Goal: Task Accomplishment & Management: Manage account settings

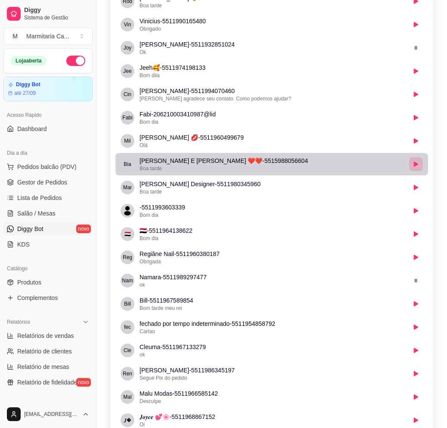
scroll to position [775, 0]
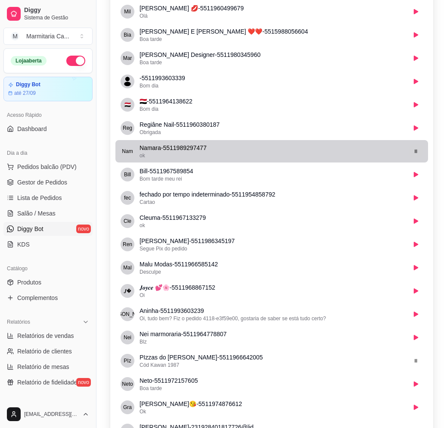
click at [422, 154] on button "button" at bounding box center [416, 151] width 14 height 14
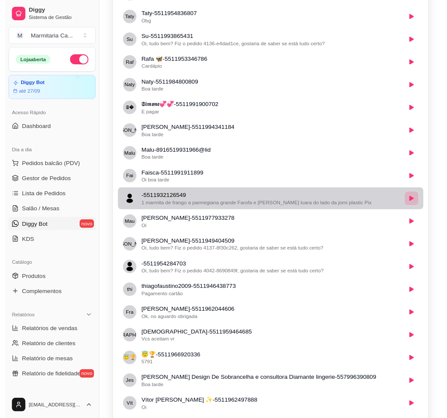
scroll to position [0, 0]
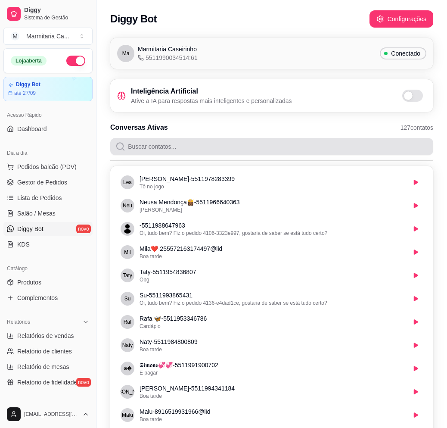
click at [385, 153] on input "Buscar contatos..." at bounding box center [276, 146] width 303 height 17
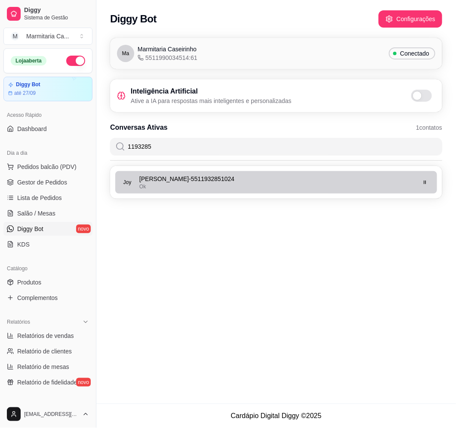
type input "1193285"
click at [431, 185] on button "button" at bounding box center [425, 181] width 13 height 13
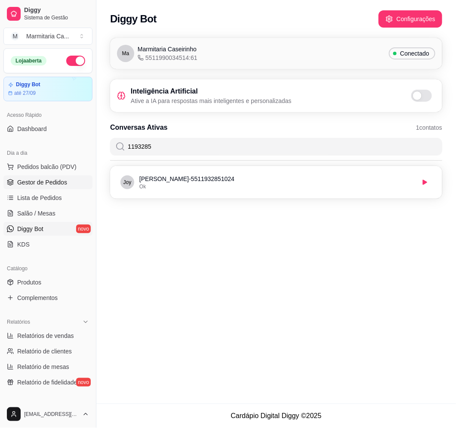
click at [65, 184] on span "Gestor de Pedidos" at bounding box center [42, 182] width 50 height 9
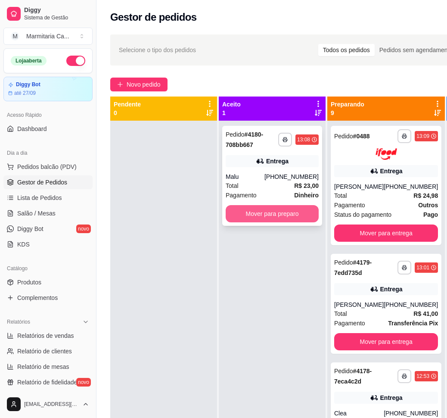
click at [306, 221] on button "Mover para preparo" at bounding box center [272, 213] width 93 height 17
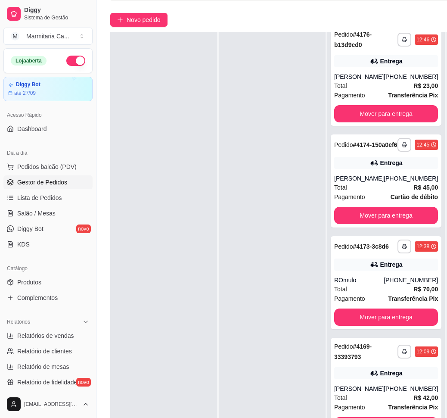
scroll to position [141, 0]
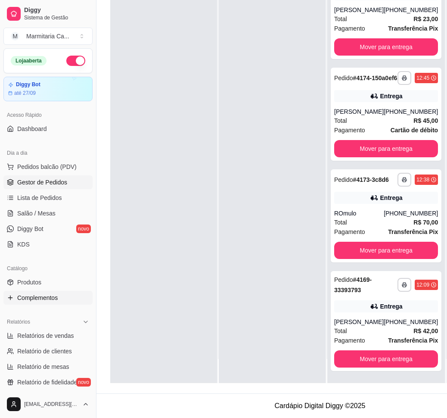
click at [60, 299] on link "Complementos" at bounding box center [47, 298] width 89 height 14
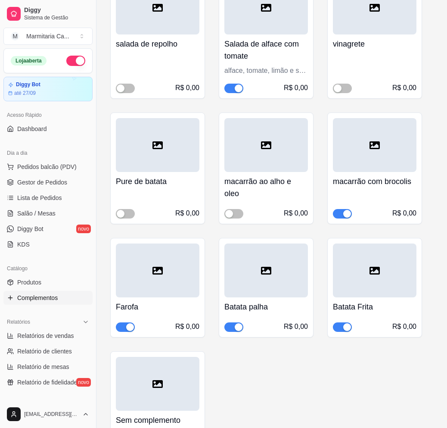
scroll to position [581, 0]
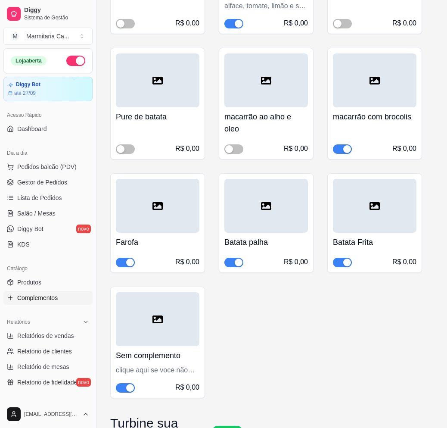
click at [348, 145] on div "button" at bounding box center [347, 149] width 8 height 8
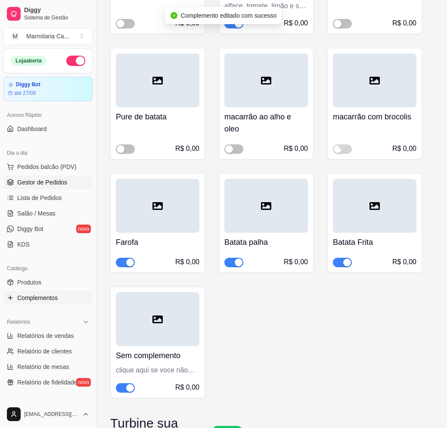
click at [43, 180] on span "Gestor de Pedidos" at bounding box center [42, 182] width 50 height 9
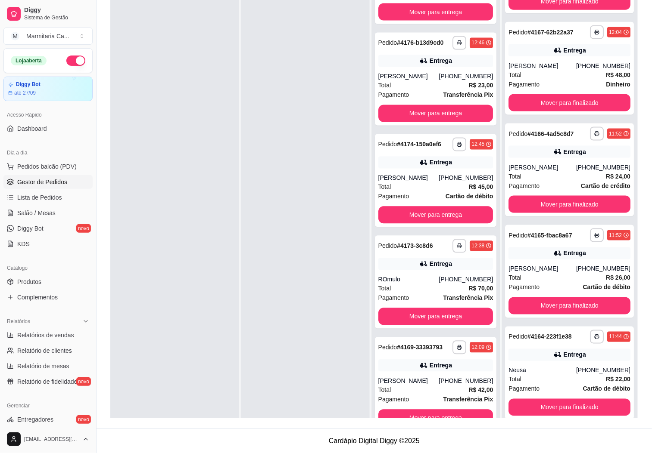
scroll to position [24, 0]
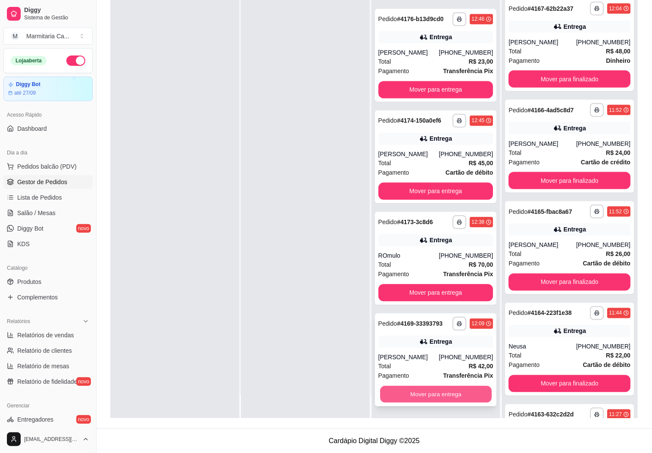
click at [447, 390] on button "Mover para entrega" at bounding box center [436, 394] width 112 height 17
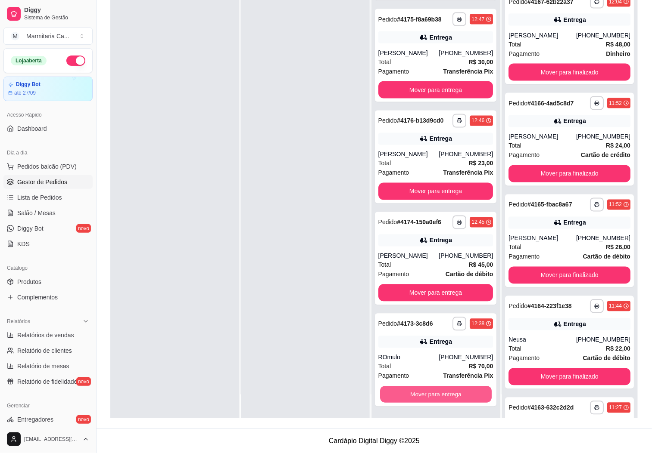
click at [447, 390] on button "Mover para entrega" at bounding box center [436, 394] width 112 height 17
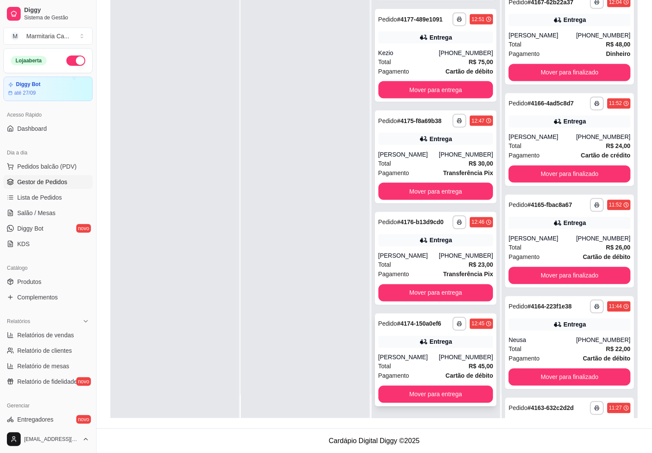
click at [447, 344] on div "**********" at bounding box center [436, 360] width 122 height 93
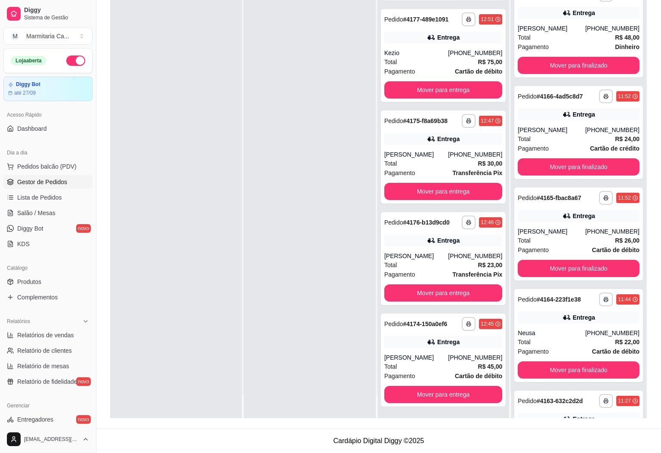
scroll to position [597, 0]
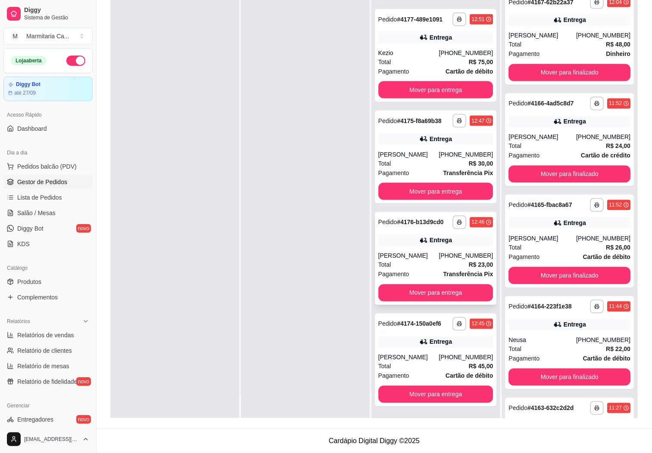
click at [416, 239] on div "**********" at bounding box center [436, 258] width 122 height 93
click at [419, 287] on button "Mover para entrega" at bounding box center [436, 293] width 112 height 17
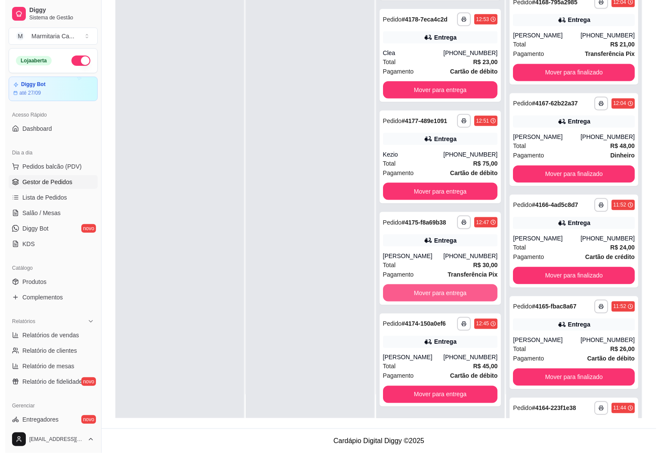
scroll to position [699, 0]
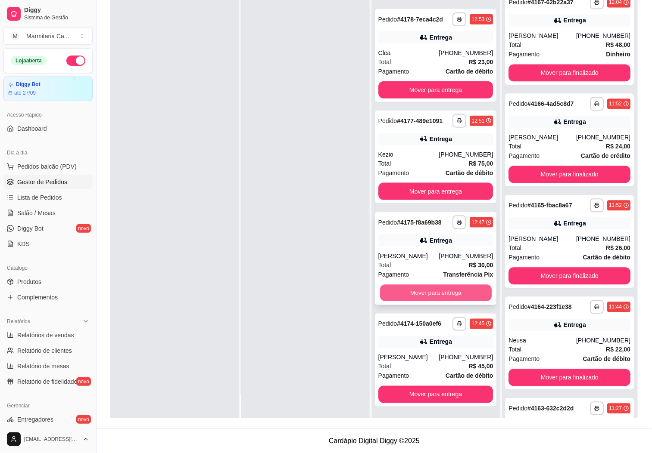
click at [442, 285] on div "Mover para entrega" at bounding box center [435, 293] width 115 height 17
click at [406, 285] on button "Mover para entrega" at bounding box center [436, 293] width 112 height 17
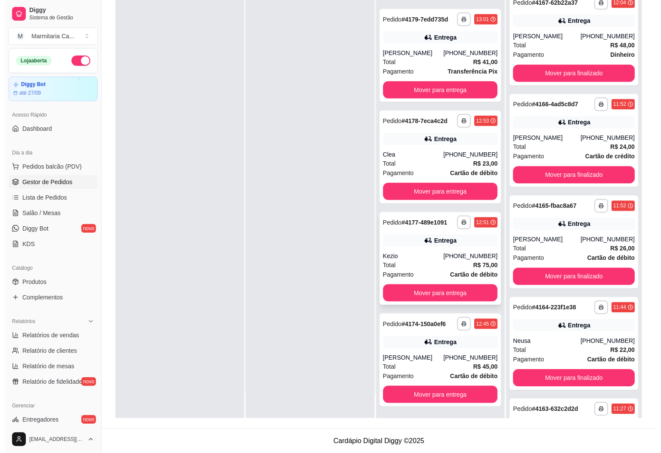
scroll to position [84, 0]
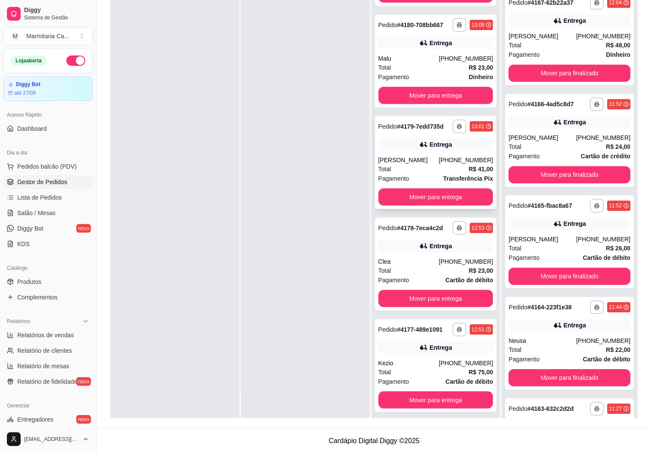
click at [403, 130] on strong "# 4179-7edd735d" at bounding box center [420, 126] width 47 height 7
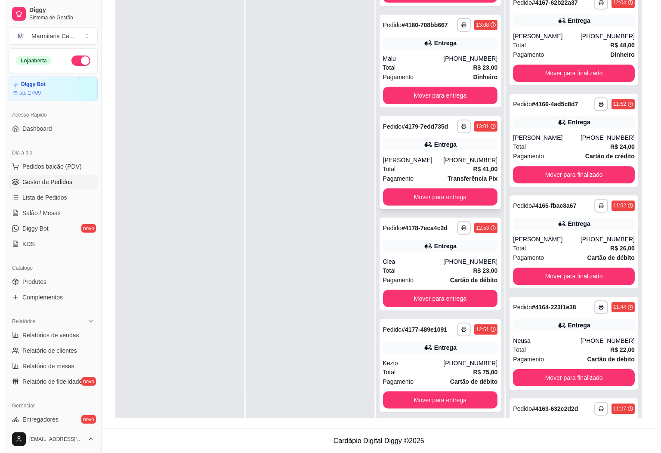
scroll to position [19, 0]
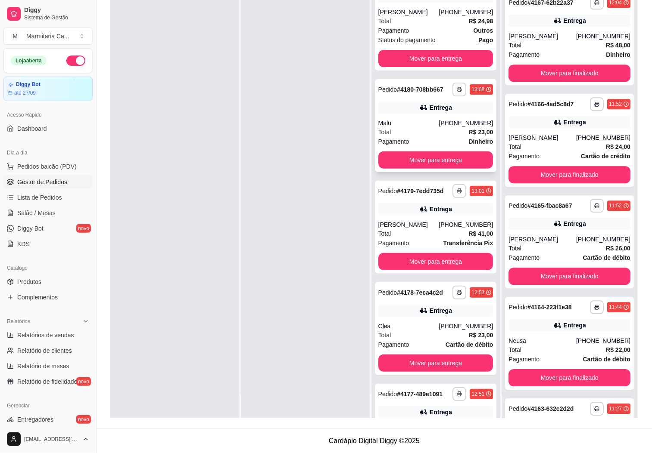
click at [413, 109] on div "Entrega" at bounding box center [435, 108] width 115 height 12
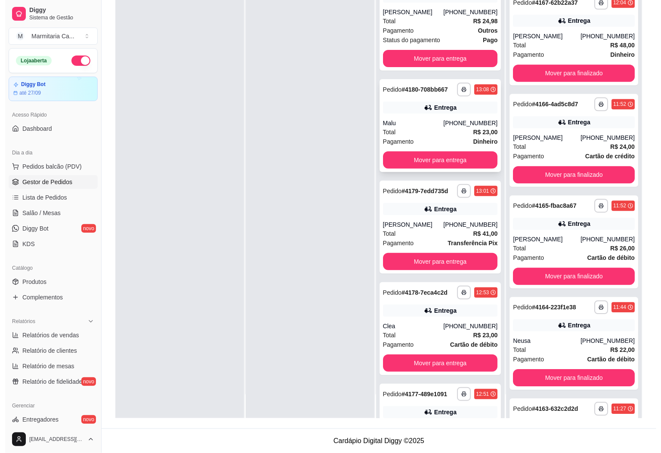
scroll to position [0, 0]
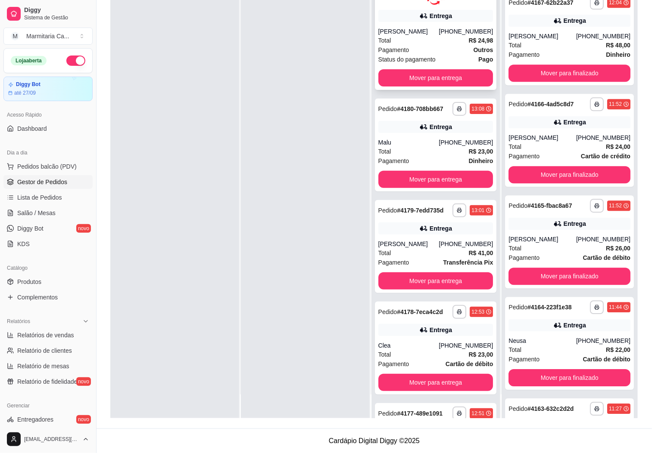
click at [413, 36] on div "Total R$ 24,98" at bounding box center [435, 40] width 115 height 9
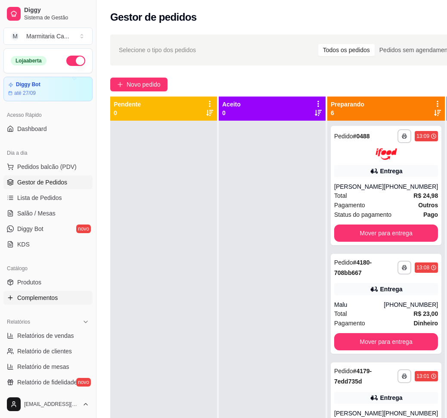
click at [65, 297] on link "Complementos" at bounding box center [47, 298] width 89 height 14
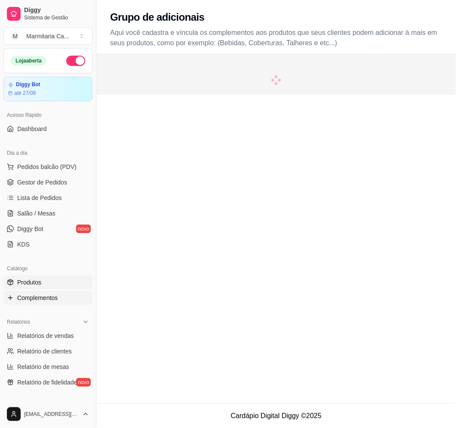
click at [57, 289] on link "Produtos" at bounding box center [47, 282] width 89 height 14
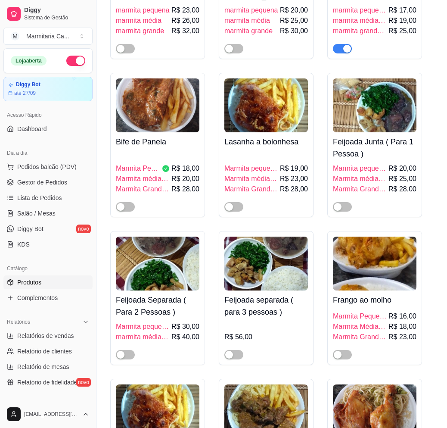
scroll to position [517, 0]
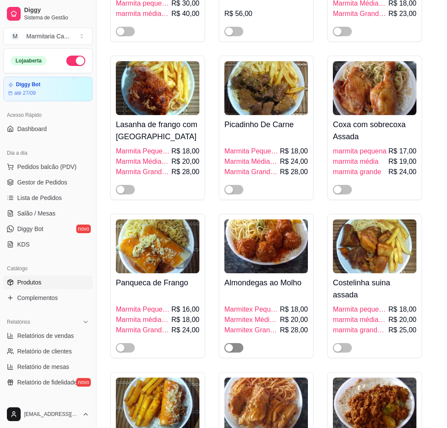
click at [229, 344] on div "button" at bounding box center [229, 348] width 8 height 8
click at [28, 186] on span "Gestor de Pedidos" at bounding box center [42, 182] width 50 height 9
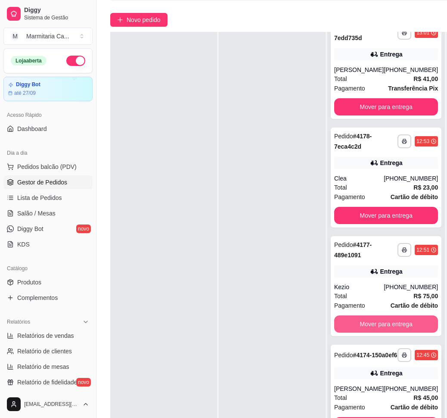
scroll to position [141, 0]
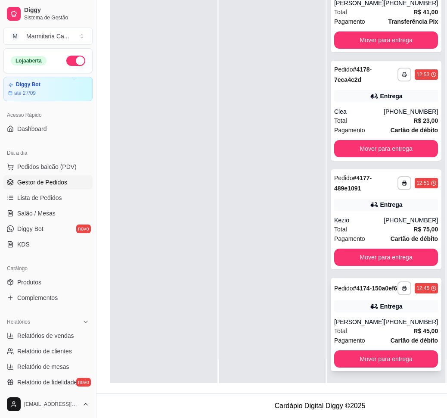
click at [384, 317] on div "[PHONE_NUMBER]" at bounding box center [411, 321] width 54 height 9
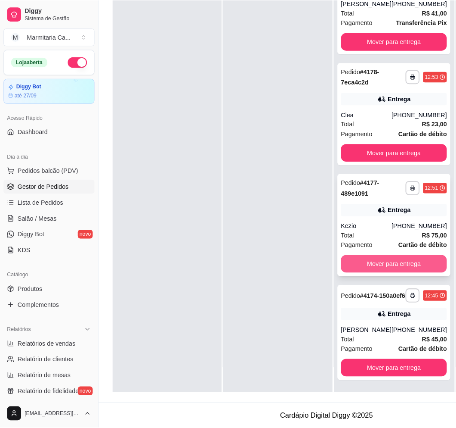
scroll to position [212, 0]
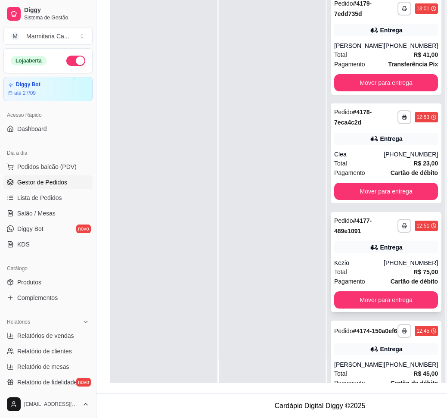
click at [367, 267] on div "Total R$ 75,00" at bounding box center [386, 271] width 104 height 9
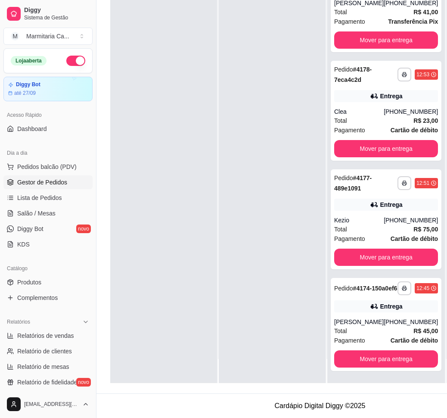
scroll to position [34, 0]
click at [384, 216] on div "[PHONE_NUMBER]" at bounding box center [411, 220] width 54 height 9
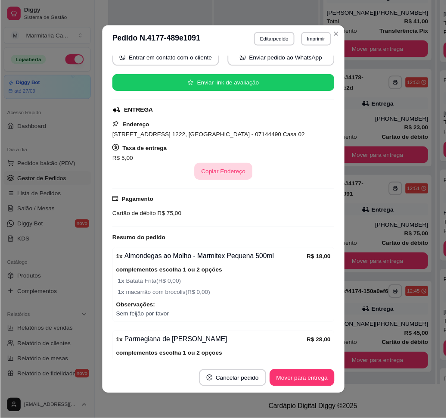
scroll to position [194, 0]
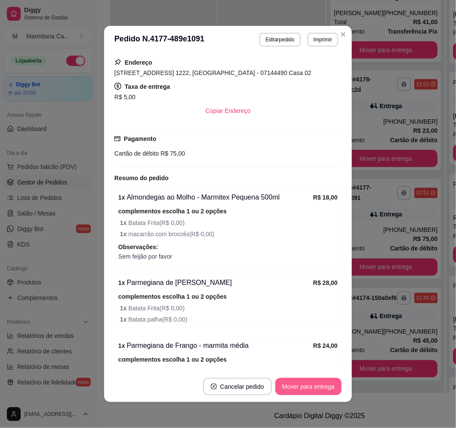
click at [282, 382] on button "Mover para entrega" at bounding box center [309, 386] width 66 height 17
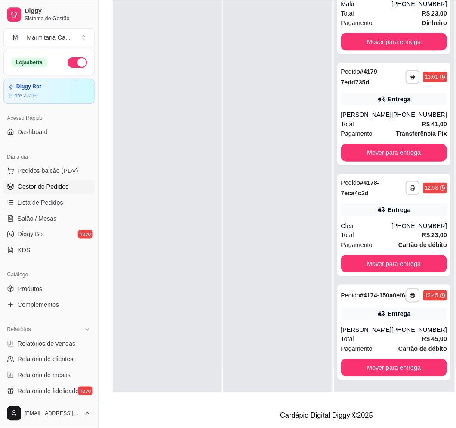
scroll to position [168, 0]
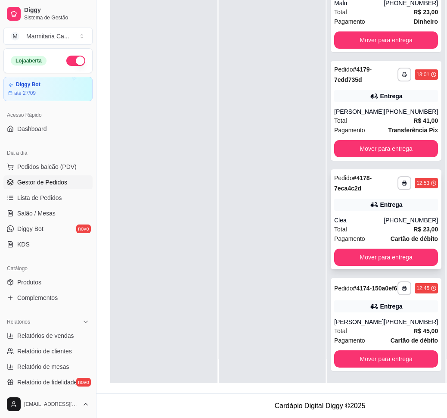
click at [379, 173] on div "**********" at bounding box center [386, 219] width 111 height 100
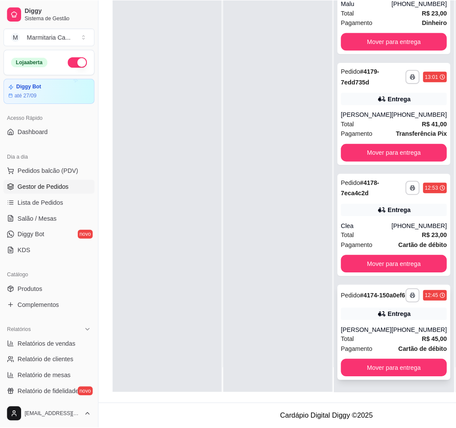
scroll to position [168, 0]
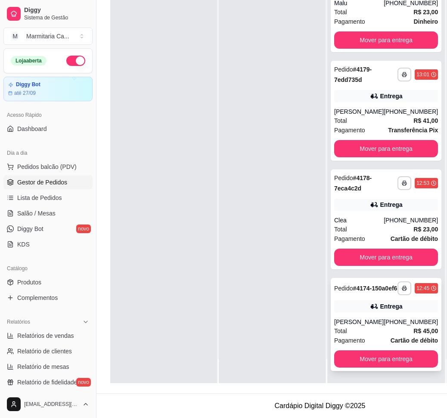
click at [384, 317] on div "[PHONE_NUMBER]" at bounding box center [411, 321] width 54 height 9
click at [369, 173] on div "Pedido # 4178-7eca4c2d" at bounding box center [365, 183] width 63 height 21
click at [380, 302] on div "Entrega" at bounding box center [391, 306] width 22 height 9
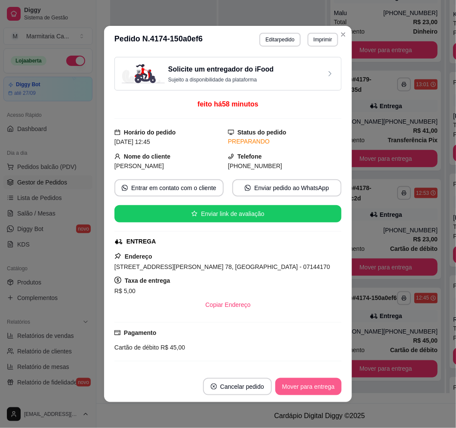
click at [292, 387] on button "Mover para entrega" at bounding box center [309, 386] width 66 height 17
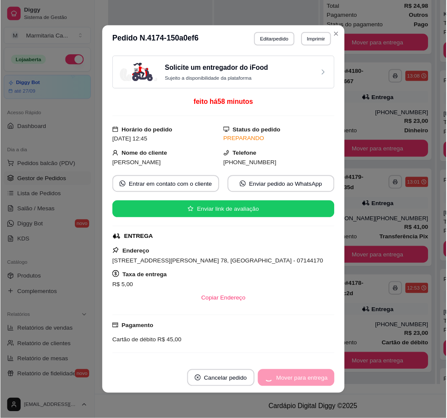
scroll to position [43, 0]
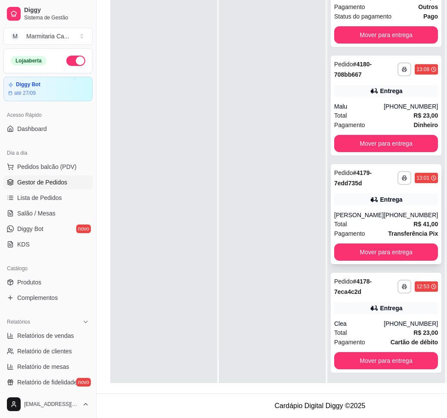
click at [380, 195] on div "Entrega" at bounding box center [391, 199] width 22 height 9
click at [380, 93] on div "Entrega" at bounding box center [391, 91] width 22 height 9
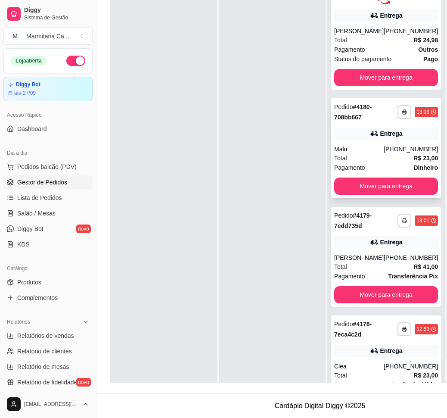
click at [384, 149] on div "[PHONE_NUMBER]" at bounding box center [411, 149] width 54 height 9
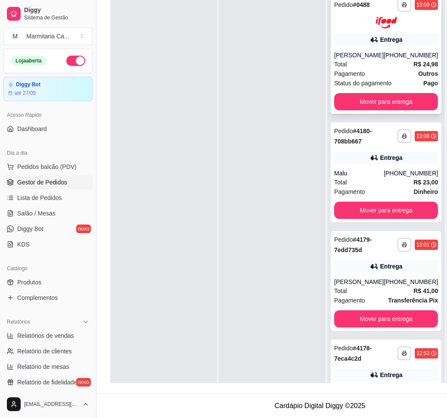
click at [380, 69] on div "Total R$ 24,98" at bounding box center [386, 63] width 104 height 9
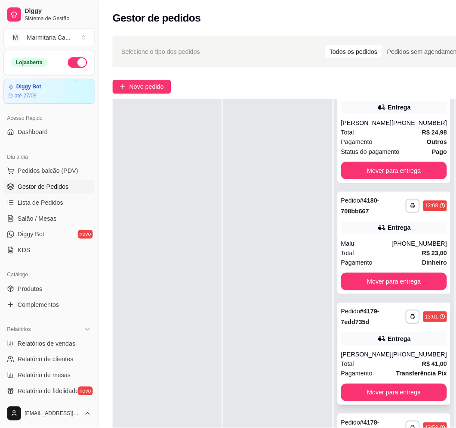
scroll to position [65, 0]
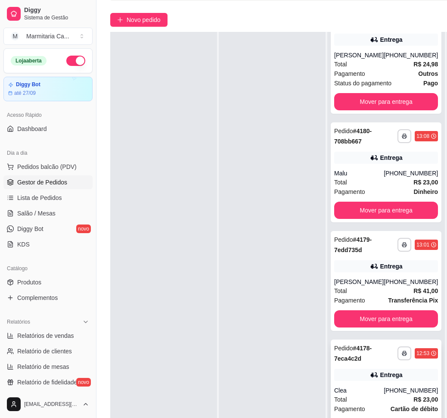
click at [352, 352] on div "Pedido # 4178-7eca4c2d" at bounding box center [365, 353] width 63 height 21
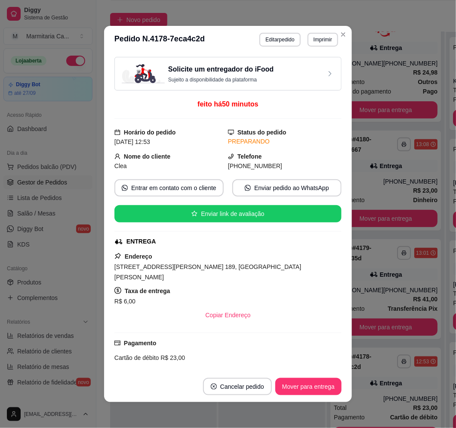
scroll to position [96, 0]
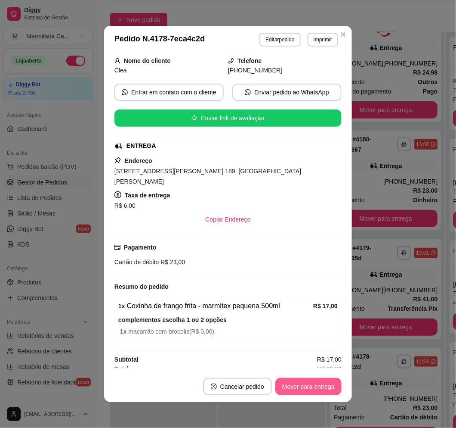
click at [294, 379] on button "Mover para entrega" at bounding box center [309, 386] width 66 height 17
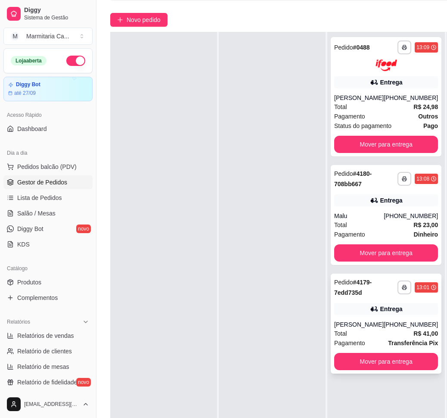
scroll to position [141, 0]
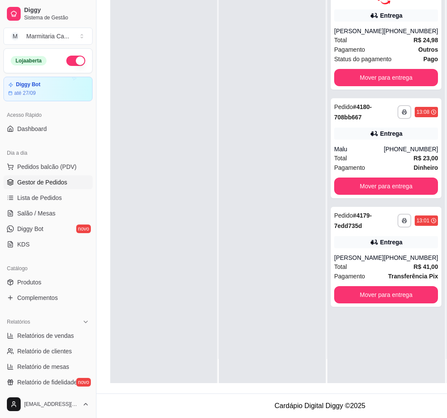
drag, startPoint x: 307, startPoint y: 382, endPoint x: 324, endPoint y: 380, distance: 17.8
click at [329, 286] on body "Diggy Sistema de Gestão M Marmitaria Ca ... Loja aberta Diggy Bot até 27/09 Ace…" at bounding box center [223, 78] width 447 height 418
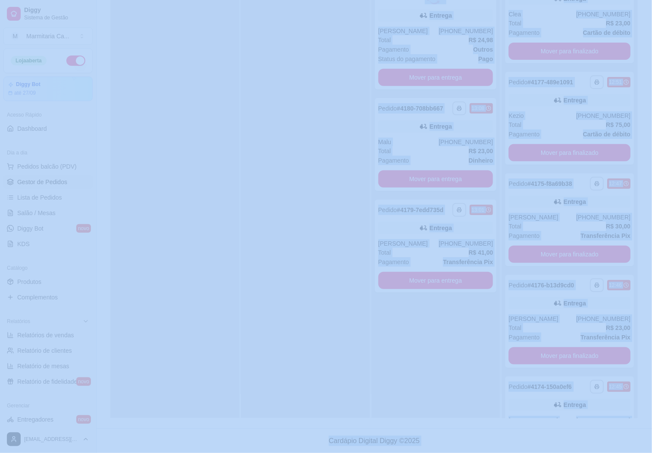
scroll to position [24, 0]
click at [398, 393] on div "**********" at bounding box center [435, 192] width 129 height 453
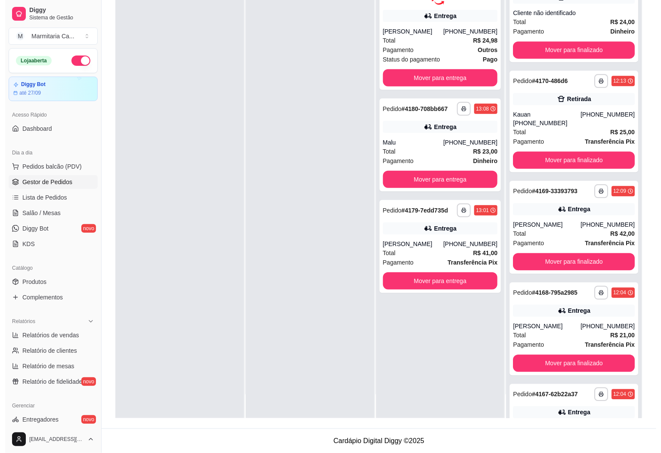
scroll to position [751, 0]
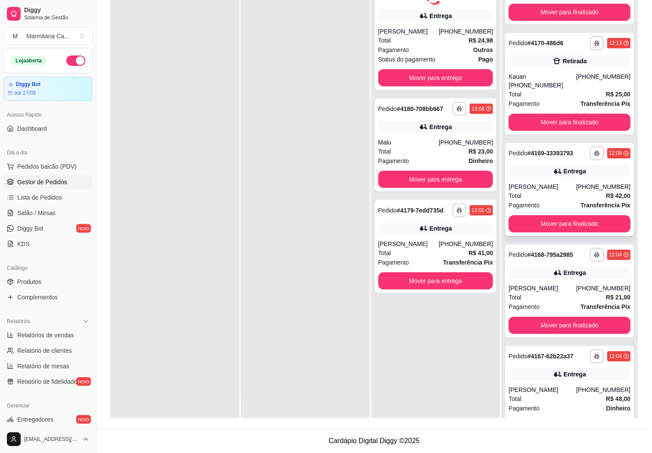
click at [447, 177] on div "Entrega" at bounding box center [569, 171] width 122 height 12
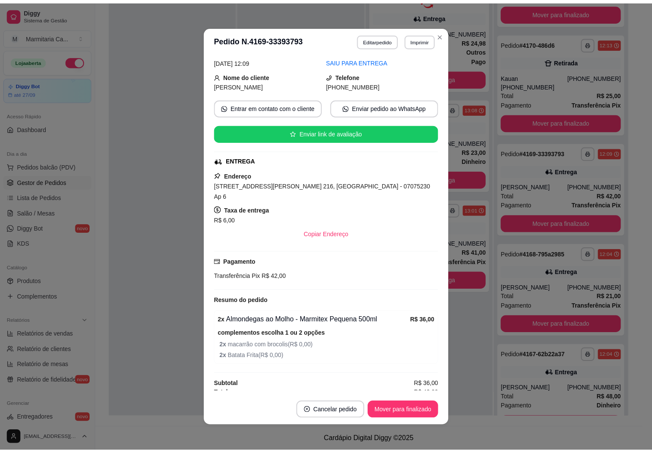
scroll to position [0, 0]
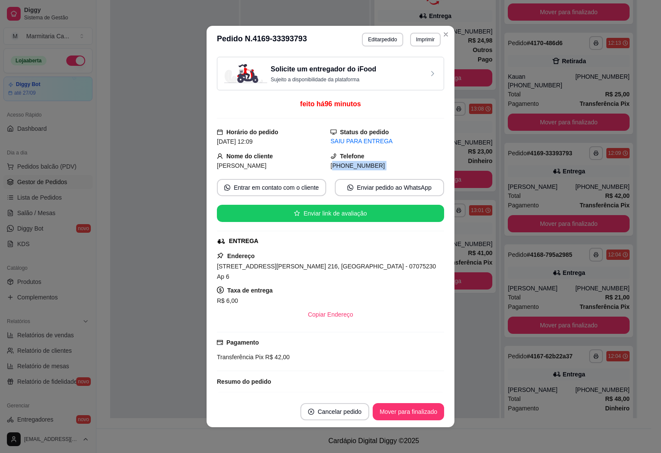
drag, startPoint x: 322, startPoint y: 171, endPoint x: 413, endPoint y: 173, distance: 90.5
click at [413, 173] on div "Solicite um entregador do iFood Sujeito a disponibilidade da plataforma feito h…" at bounding box center [330, 225] width 227 height 336
click at [385, 338] on div "Pagamento Transferência Pix R$ 42,00" at bounding box center [330, 350] width 227 height 24
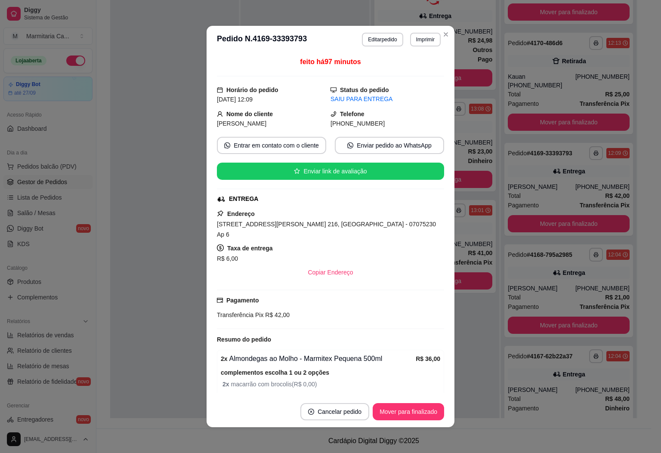
click at [446, 40] on header "**********" at bounding box center [331, 40] width 248 height 28
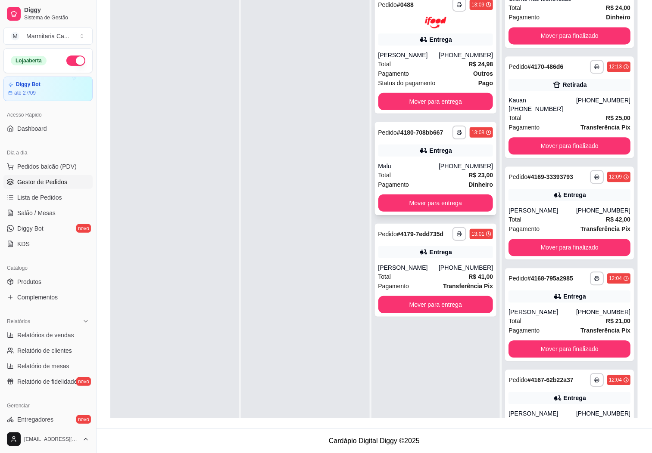
click at [447, 153] on div "Entrega" at bounding box center [435, 151] width 115 height 12
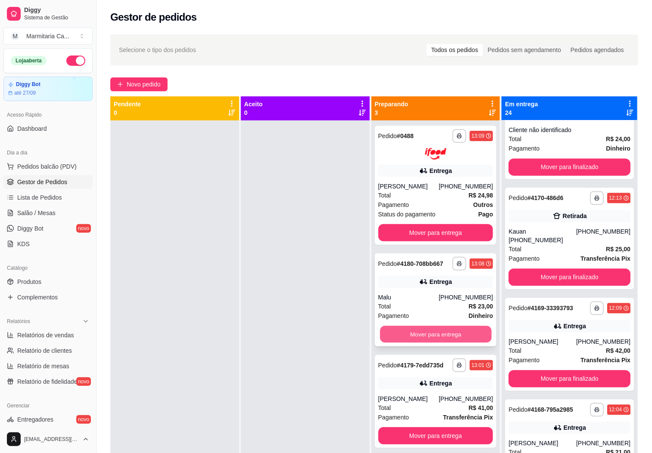
click at [447, 332] on button "Mover para entrega" at bounding box center [436, 334] width 112 height 17
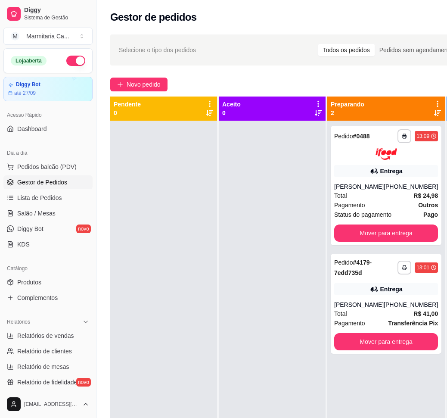
scroll to position [0, 96]
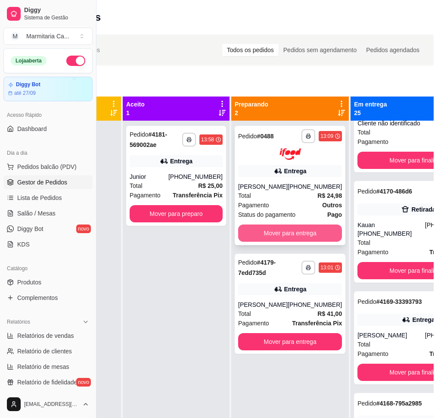
click at [261, 237] on button "Mover para entrega" at bounding box center [290, 232] width 104 height 17
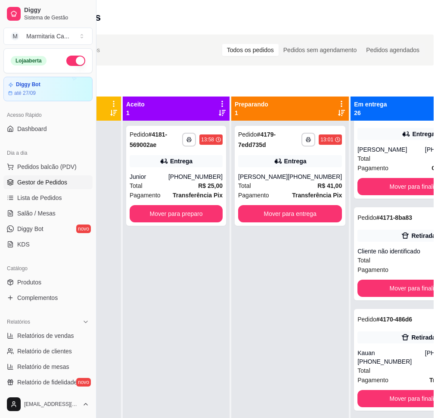
scroll to position [996, 0]
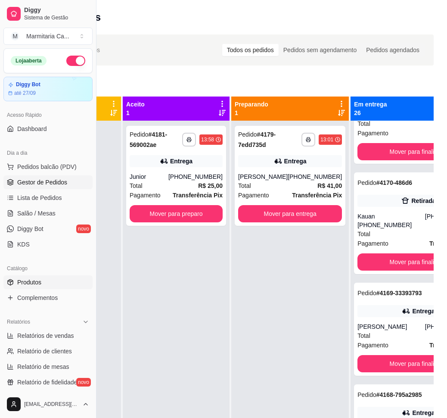
click at [53, 284] on link "Produtos" at bounding box center [47, 282] width 89 height 14
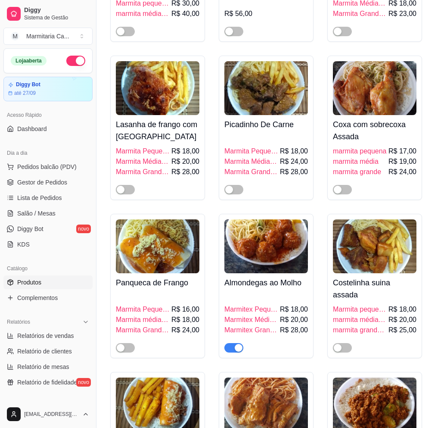
scroll to position [711, 0]
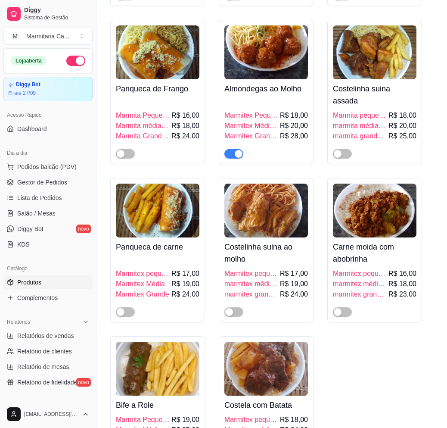
click at [233, 149] on span "button" at bounding box center [233, 153] width 19 height 9
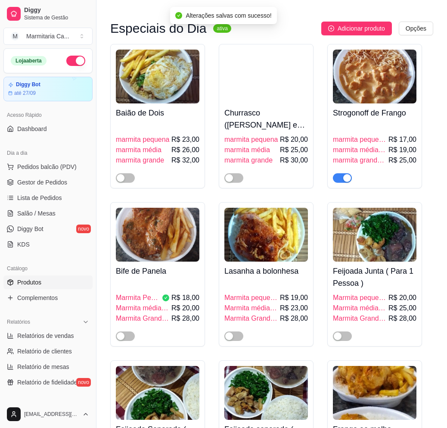
scroll to position [0, 0]
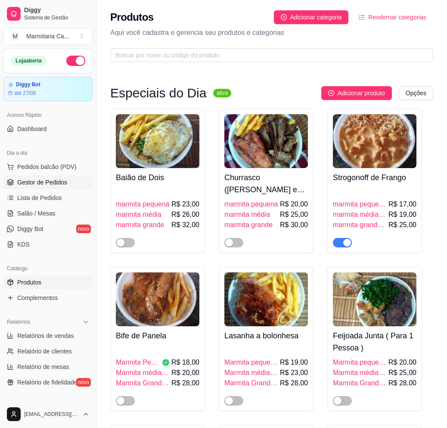
click at [28, 186] on span "Gestor de Pedidos" at bounding box center [42, 182] width 50 height 9
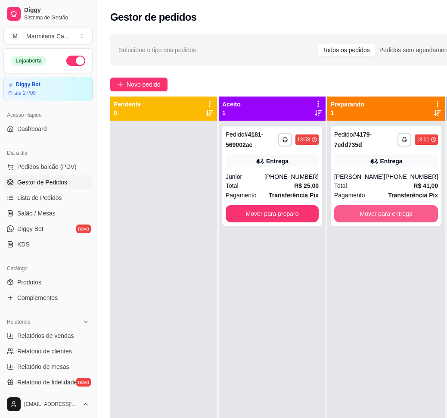
click at [372, 238] on div "**********" at bounding box center [386, 330] width 118 height 418
click at [374, 221] on button "Mover para entrega" at bounding box center [386, 213] width 104 height 17
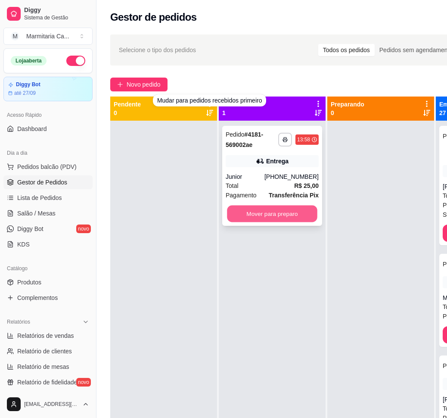
click at [267, 217] on button "Mover para preparo" at bounding box center [272, 213] width 90 height 17
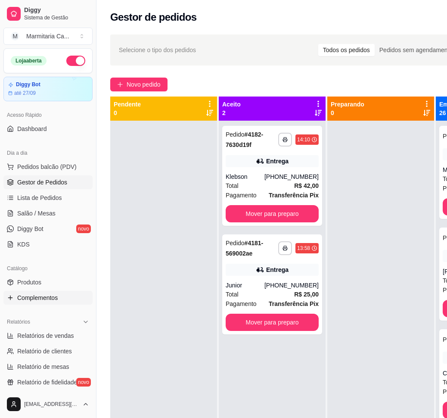
click at [51, 291] on link "Complementos" at bounding box center [47, 298] width 89 height 14
click at [50, 291] on link "Complementos" at bounding box center [47, 298] width 89 height 14
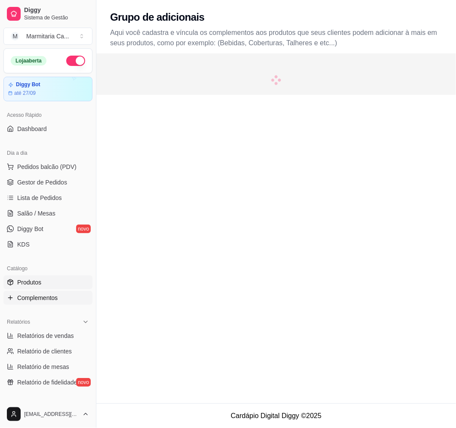
click at [47, 286] on link "Produtos" at bounding box center [47, 282] width 89 height 14
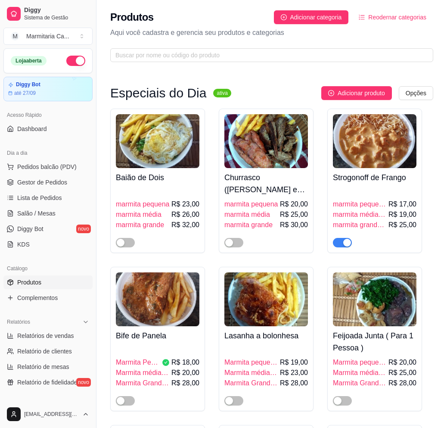
scroll to position [194, 0]
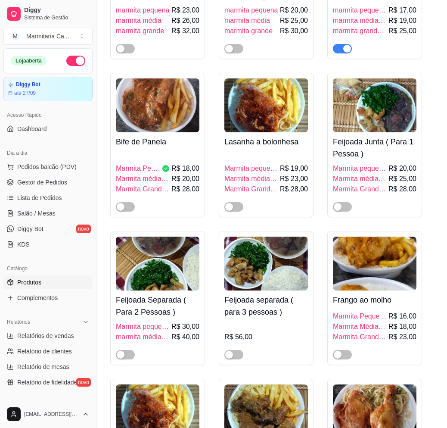
click at [345, 50] on div "button" at bounding box center [347, 49] width 8 height 8
click at [77, 185] on link "Gestor de Pedidos" at bounding box center [47, 182] width 89 height 14
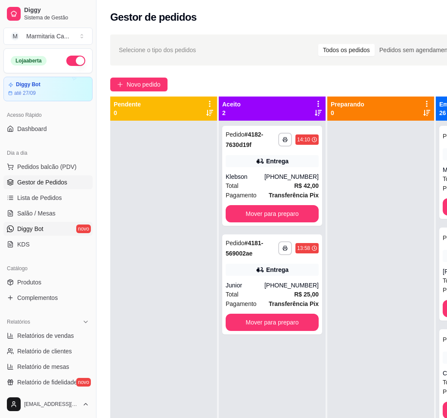
click at [47, 231] on link "Diggy Bot novo" at bounding box center [47, 229] width 89 height 14
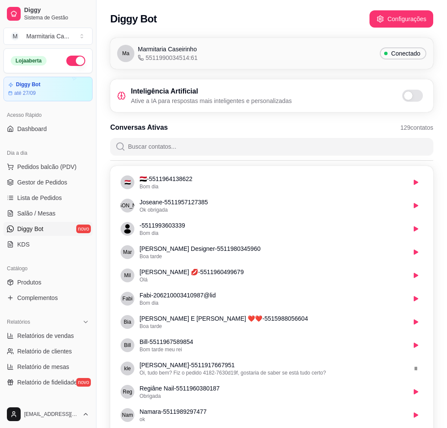
click at [199, 146] on input "Buscar contatos..." at bounding box center [276, 146] width 303 height 17
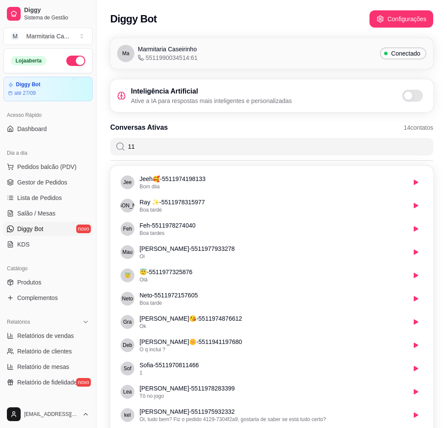
type input "1"
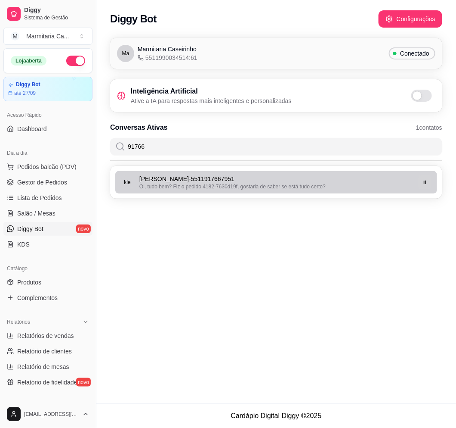
type input "91766"
click at [429, 181] on button "button" at bounding box center [426, 182] width 14 height 14
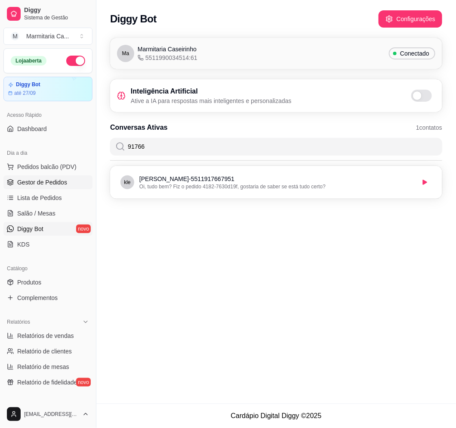
click at [26, 176] on link "Gestor de Pedidos" at bounding box center [47, 182] width 89 height 14
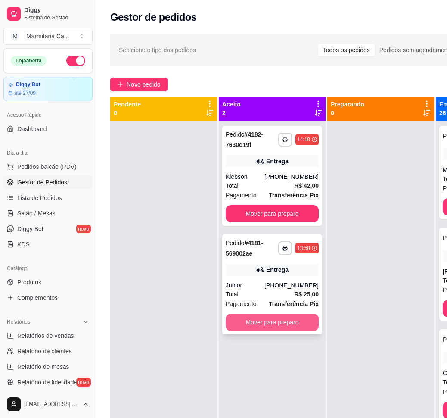
click at [287, 314] on button "Mover para preparo" at bounding box center [272, 321] width 93 height 17
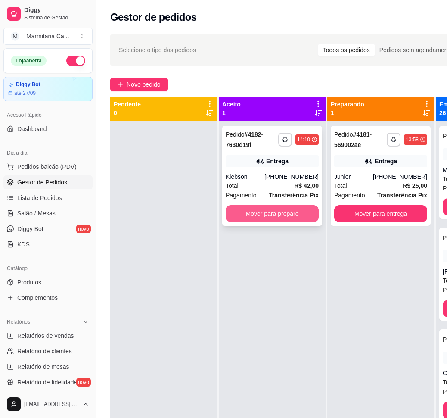
click at [277, 214] on button "Mover para preparo" at bounding box center [272, 213] width 93 height 17
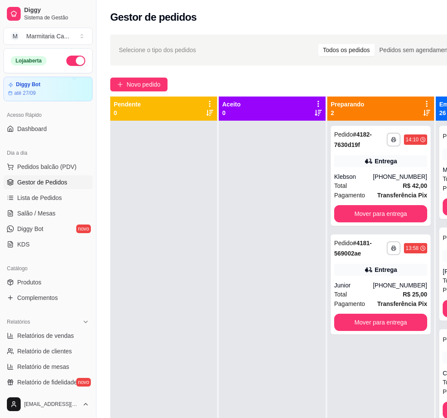
click at [44, 237] on ul "Pedidos balcão (PDV) Gestor de Pedidos Lista de Pedidos Salão / Mesas Diggy Bot…" at bounding box center [47, 205] width 89 height 91
click at [35, 233] on span "Diggy Bot" at bounding box center [30, 228] width 26 height 9
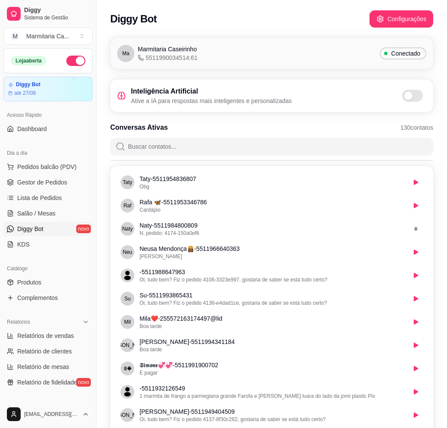
click at [243, 143] on input "Buscar contatos..." at bounding box center [276, 146] width 303 height 17
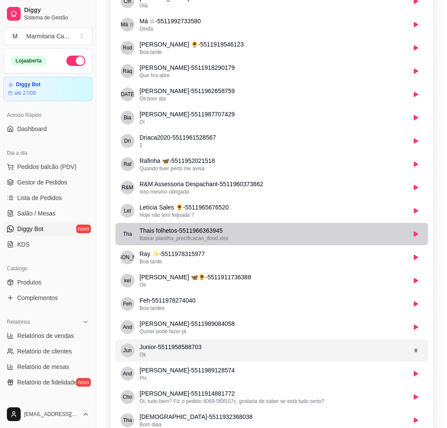
scroll to position [1292, 0]
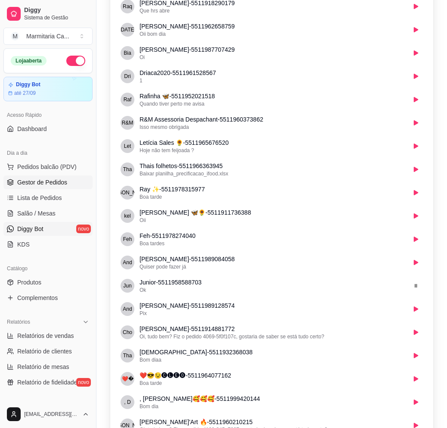
type input "11"
click at [64, 177] on link "Gestor de Pedidos" at bounding box center [47, 182] width 89 height 14
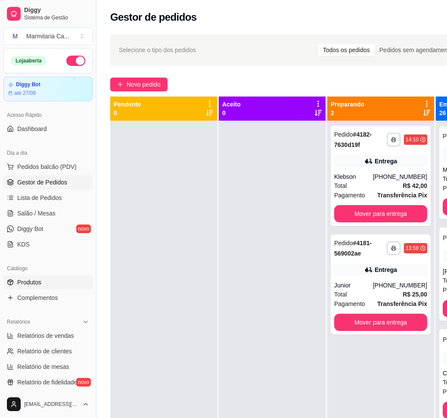
click at [34, 283] on span "Produtos" at bounding box center [29, 282] width 24 height 9
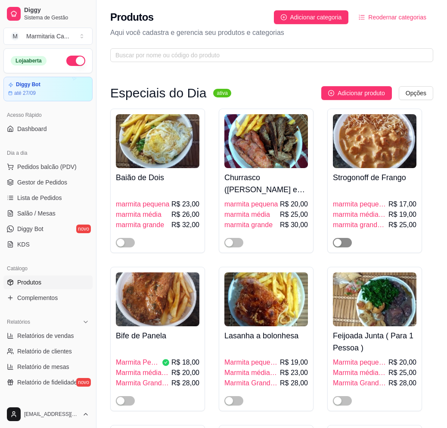
click at [345, 244] on span "button" at bounding box center [342, 242] width 19 height 9
click at [59, 183] on span "Gestor de Pedidos" at bounding box center [42, 182] width 50 height 9
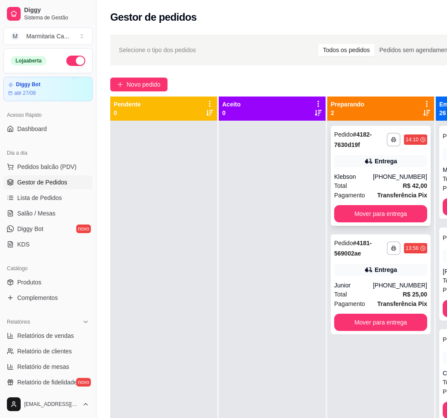
click at [363, 222] on div "**********" at bounding box center [381, 176] width 100 height 100
click at [375, 211] on button "Mover para entrega" at bounding box center [380, 213] width 93 height 17
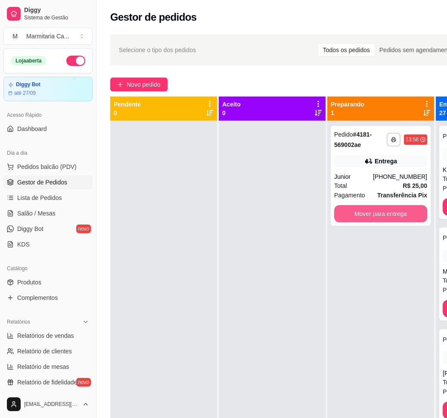
click at [375, 211] on button "Mover para entrega" at bounding box center [380, 213] width 93 height 17
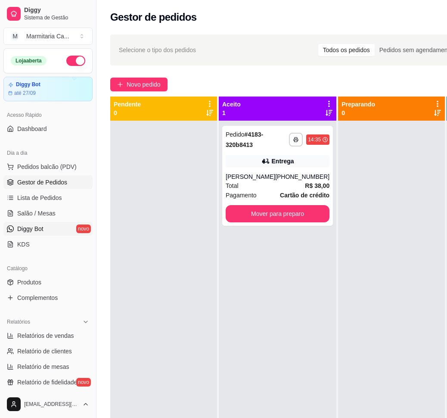
click at [35, 233] on span "Diggy Bot" at bounding box center [30, 228] width 26 height 9
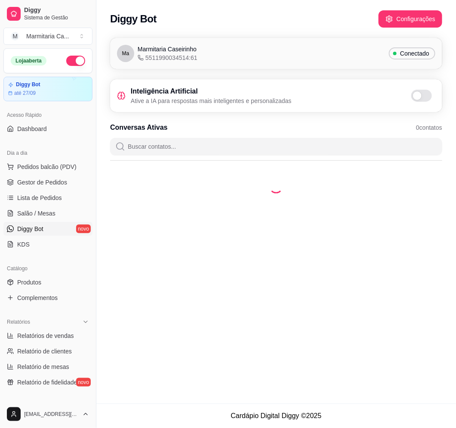
click at [217, 138] on input "Buscar contatos..." at bounding box center [281, 146] width 312 height 17
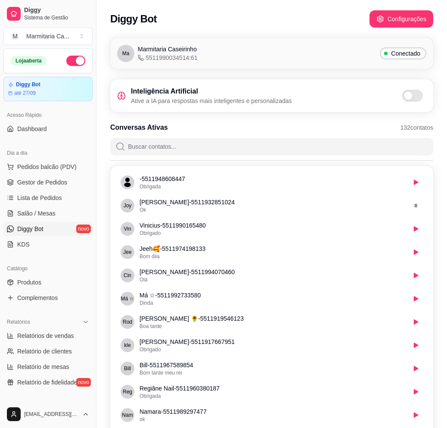
click at [237, 146] on input "Buscar contatos..." at bounding box center [276, 146] width 303 height 17
type input ","
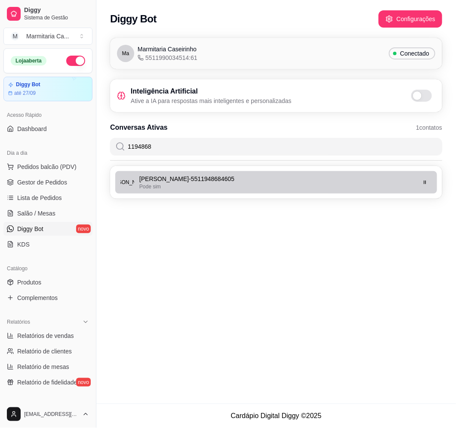
type input "1194868"
click at [433, 182] on li "[PERSON_NAME] - 5511948684605 Pode sim" at bounding box center [276, 182] width 322 height 22
click at [426, 183] on icon "button" at bounding box center [426, 181] width 2 height 3
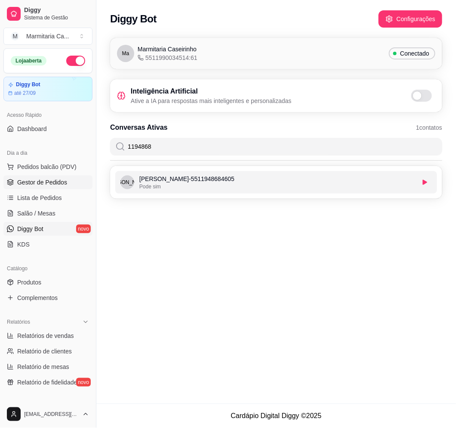
click at [58, 178] on span "Gestor de Pedidos" at bounding box center [42, 182] width 50 height 9
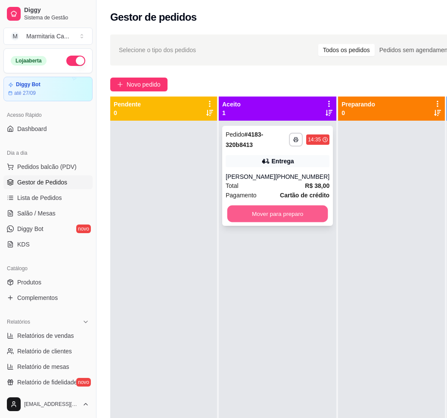
click at [260, 222] on button "Mover para preparo" at bounding box center [277, 213] width 101 height 17
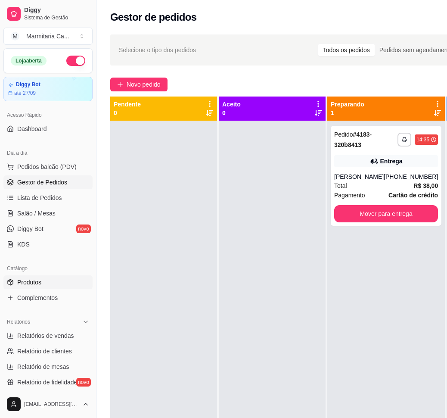
click at [50, 283] on link "Produtos" at bounding box center [47, 282] width 89 height 14
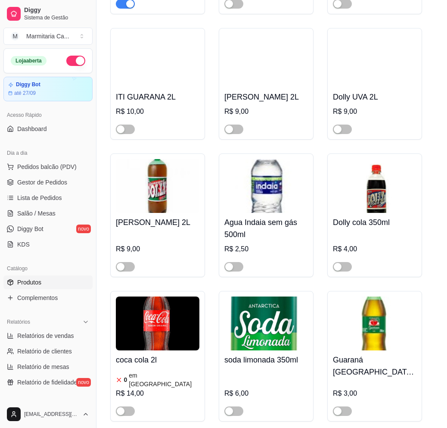
scroll to position [6009, 0]
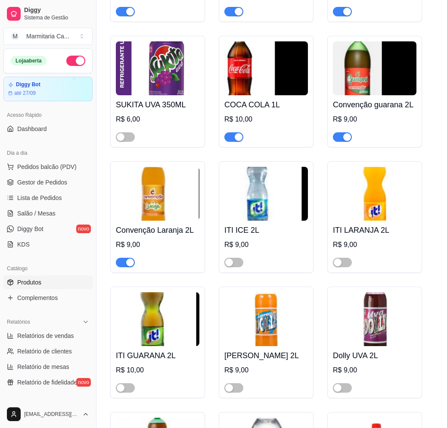
click at [127, 258] on div "button" at bounding box center [130, 262] width 8 height 8
click at [53, 176] on link "Gestor de Pedidos" at bounding box center [47, 182] width 89 height 14
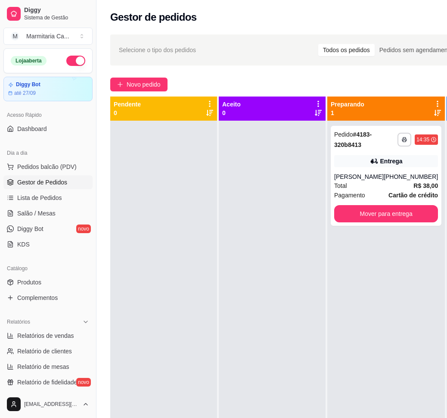
click at [135, 95] on div "**********" at bounding box center [319, 276] width 447 height 495
click at [130, 87] on span "Novo pedido" at bounding box center [144, 84] width 34 height 9
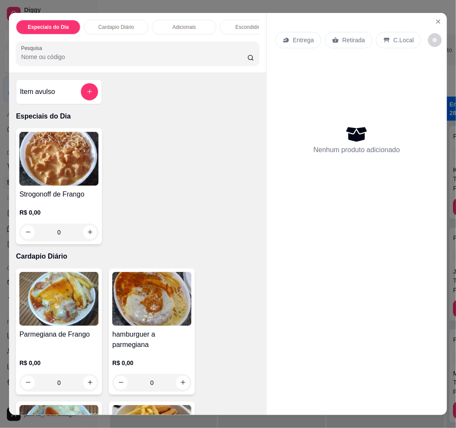
click at [40, 283] on img at bounding box center [58, 299] width 79 height 54
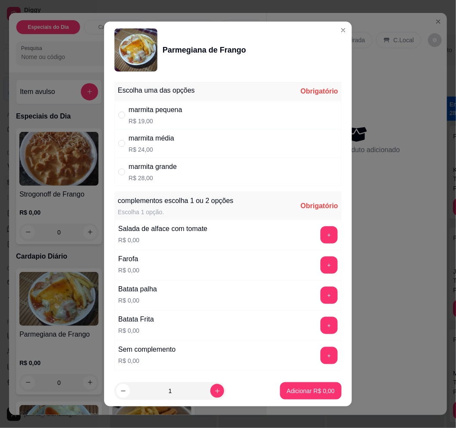
click at [139, 145] on p "R$ 24,00" at bounding box center [152, 149] width 46 height 9
radio input "true"
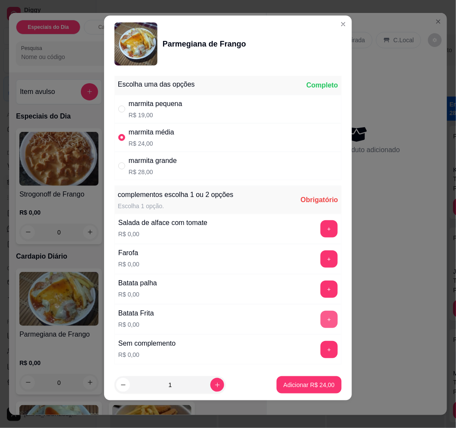
click at [321, 326] on button "+" at bounding box center [329, 318] width 17 height 17
click at [304, 384] on p "Adicionar R$ 24,00" at bounding box center [309, 384] width 51 height 9
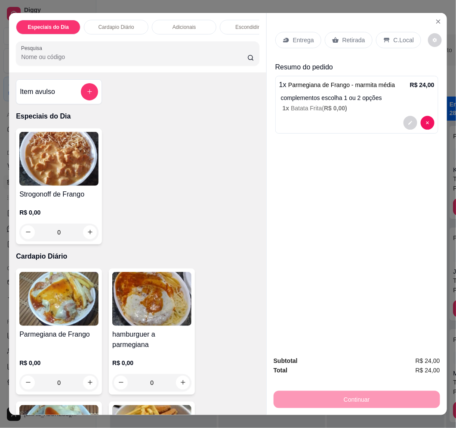
click at [297, 44] on div "Entrega Retirada C.Local" at bounding box center [357, 40] width 163 height 30
click at [297, 36] on p "Entrega" at bounding box center [303, 40] width 21 height 9
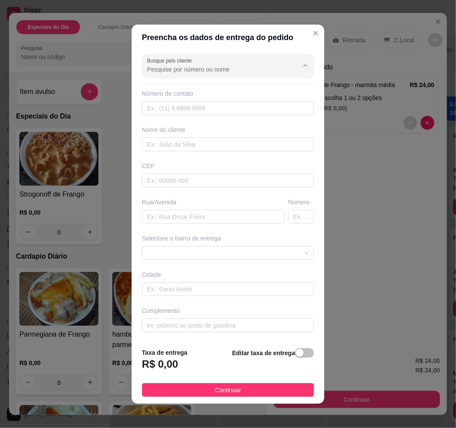
click at [199, 67] on input "Busque pelo cliente" at bounding box center [216, 69] width 138 height 9
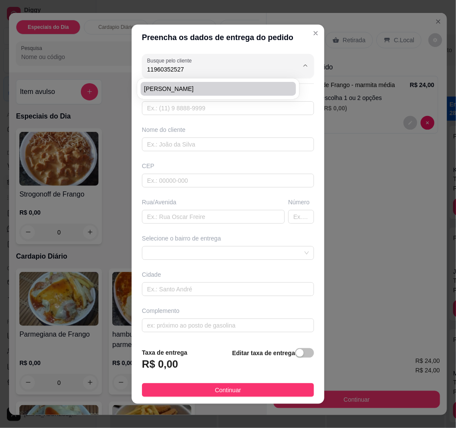
click at [196, 92] on span "[PERSON_NAME]" at bounding box center [214, 88] width 140 height 9
type input "[PERSON_NAME]"
type input "11960352527"
type input "[PERSON_NAME]"
type input "07144536"
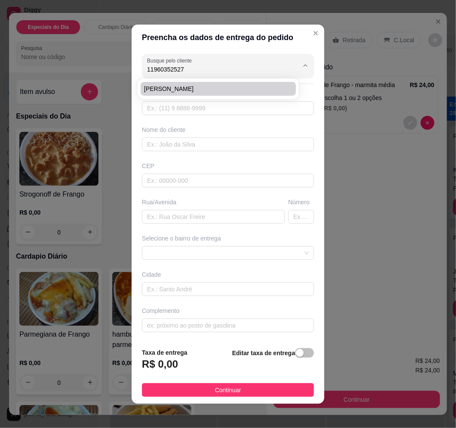
type input "[PERSON_NAME]"
type input "55"
type input "Guarulhos"
type input "Altura da [STREET_ADDRESS]"
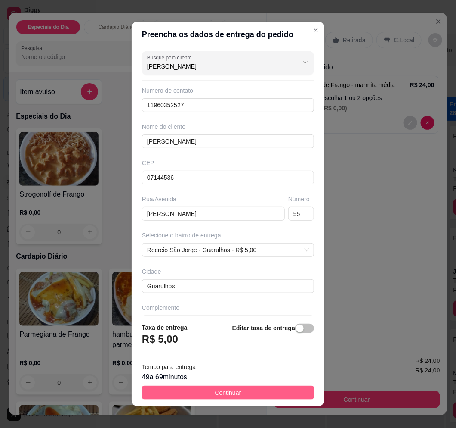
type input "[PERSON_NAME]"
click at [271, 396] on button "Continuar" at bounding box center [228, 392] width 172 height 14
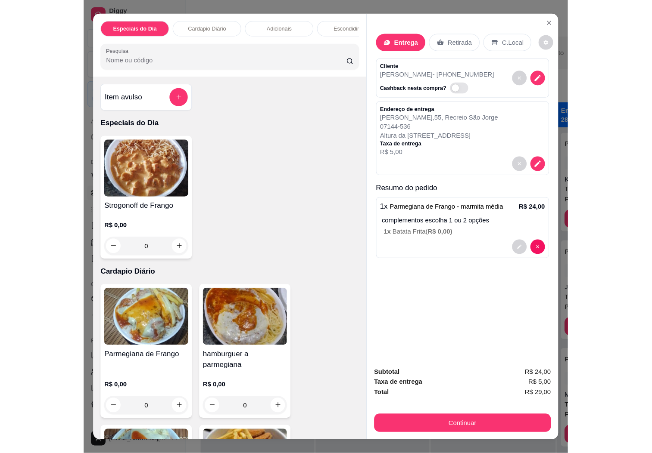
scroll to position [19, 0]
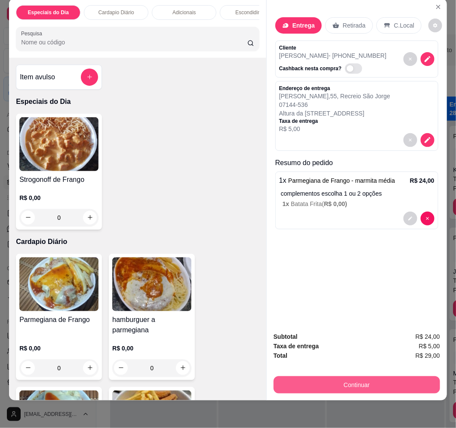
click at [329, 376] on button "Continuar" at bounding box center [357, 384] width 167 height 17
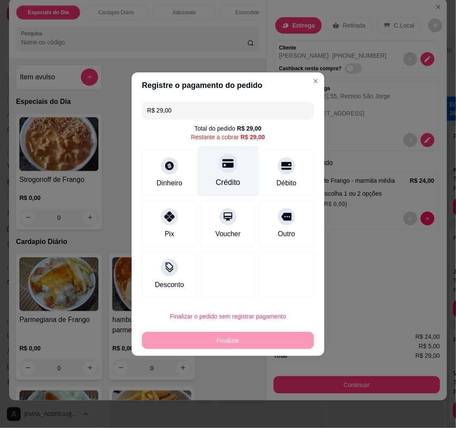
click at [219, 162] on div at bounding box center [228, 163] width 19 height 19
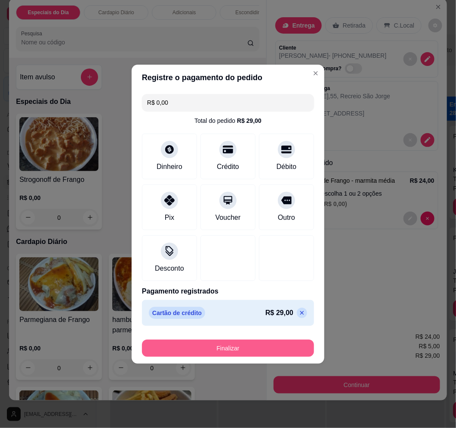
click at [217, 353] on button "Finalizar" at bounding box center [228, 347] width 172 height 17
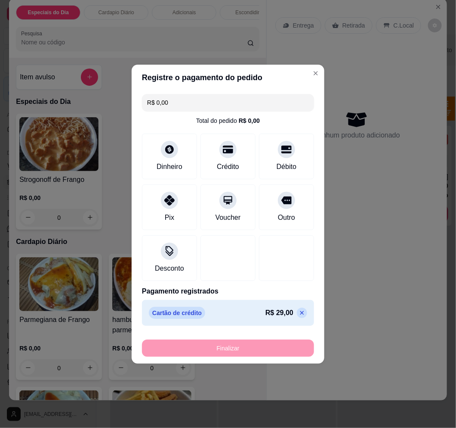
type input "-R$ 29,00"
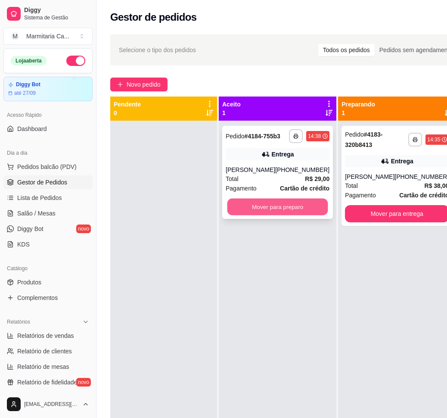
click at [287, 212] on button "Mover para preparo" at bounding box center [277, 207] width 101 height 17
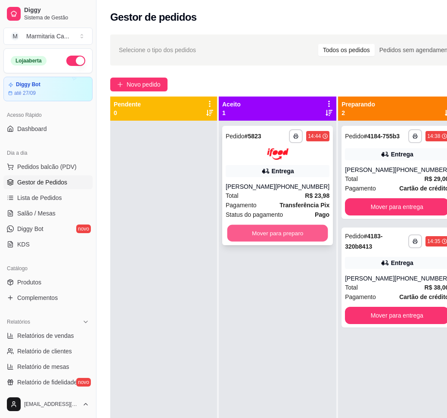
click at [287, 241] on button "Mover para preparo" at bounding box center [277, 232] width 101 height 17
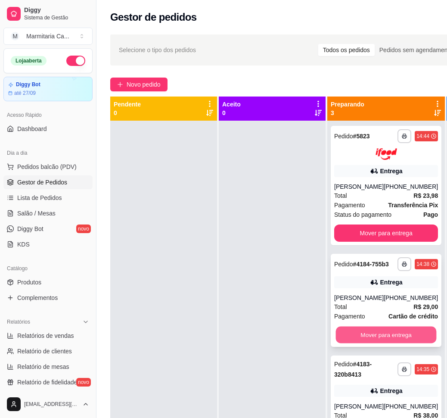
click at [364, 343] on button "Mover para entrega" at bounding box center [386, 334] width 101 height 17
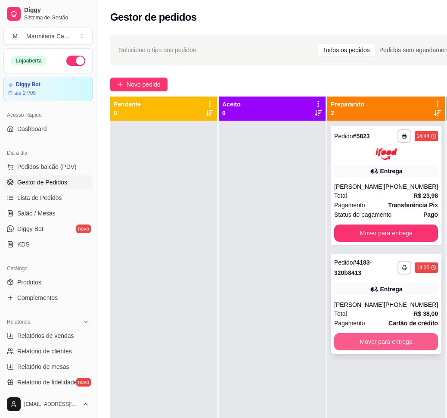
click at [402, 350] on button "Mover para entrega" at bounding box center [386, 341] width 104 height 17
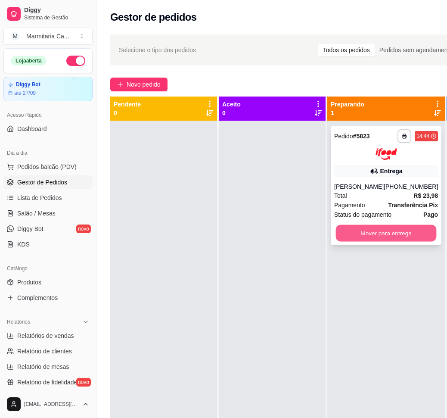
click at [392, 234] on button "Mover para entrega" at bounding box center [386, 232] width 101 height 17
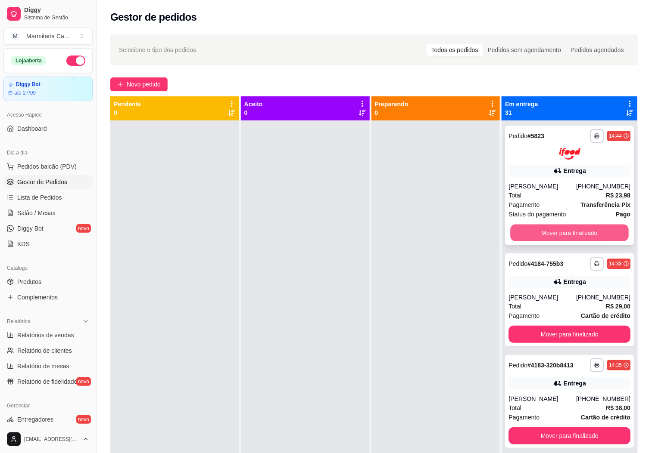
click at [447, 229] on button "Mover para finalizado" at bounding box center [569, 232] width 118 height 17
